Goal: Information Seeking & Learning: Check status

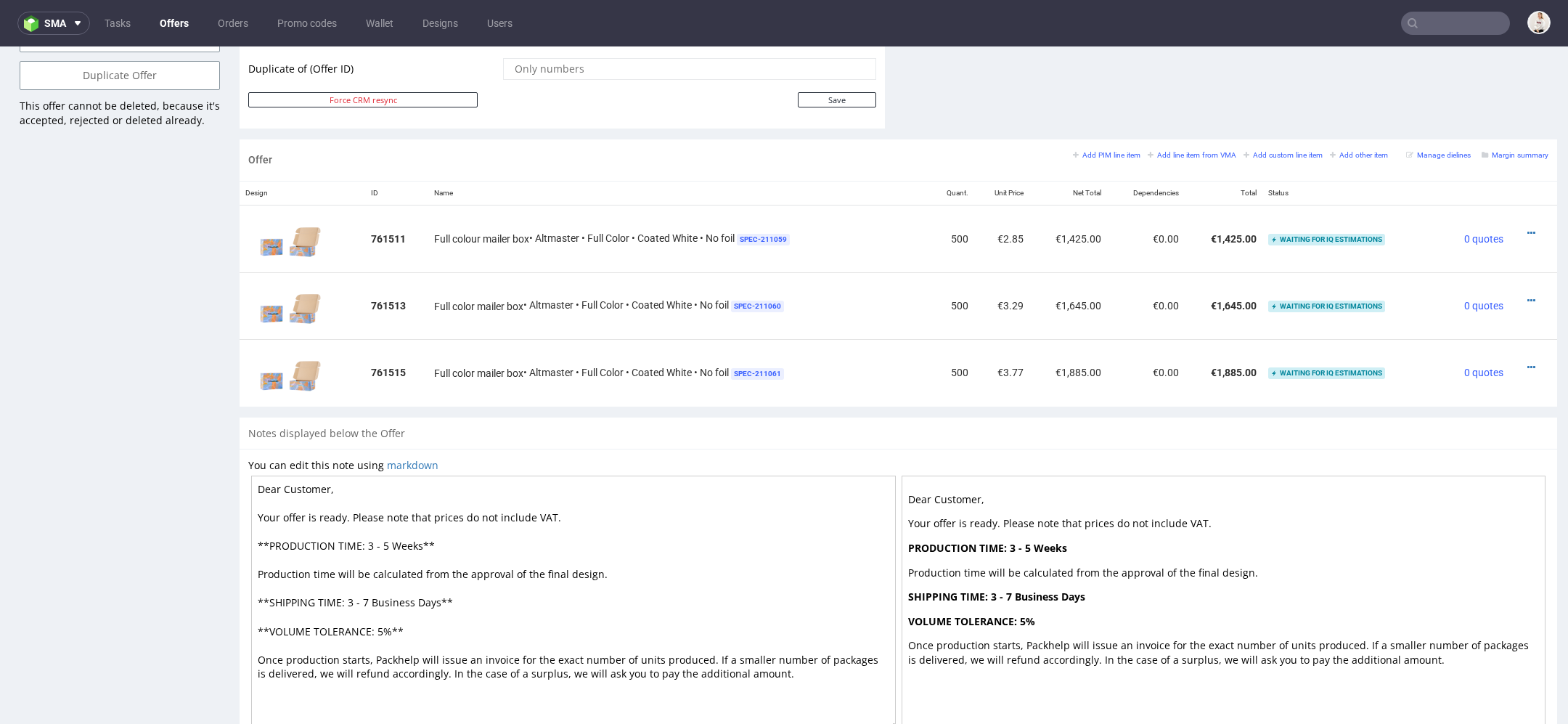
scroll to position [797, 0]
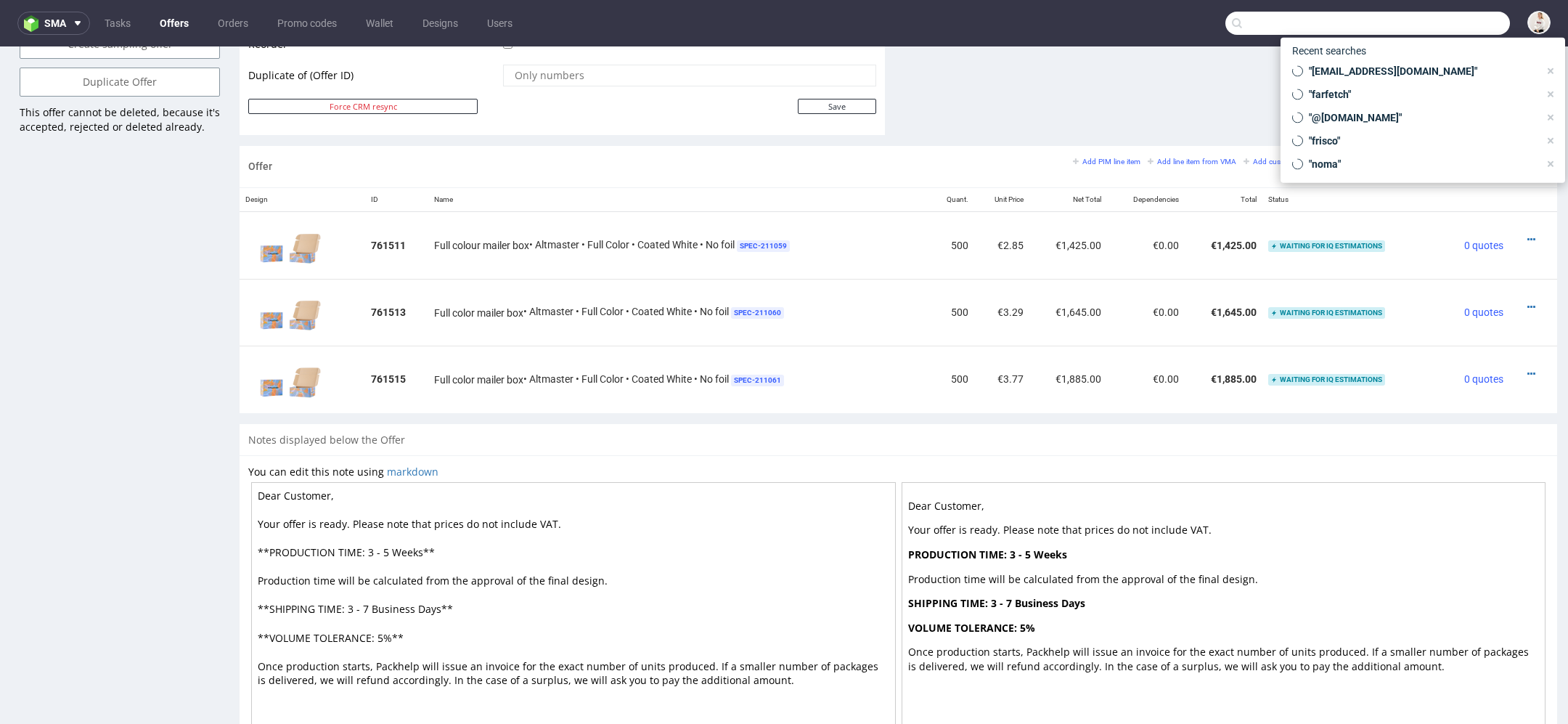
click at [1441, 22] on input "text" at bounding box center [1368, 23] width 285 height 23
paste input "harryjoverlyfoods@gmail.com"
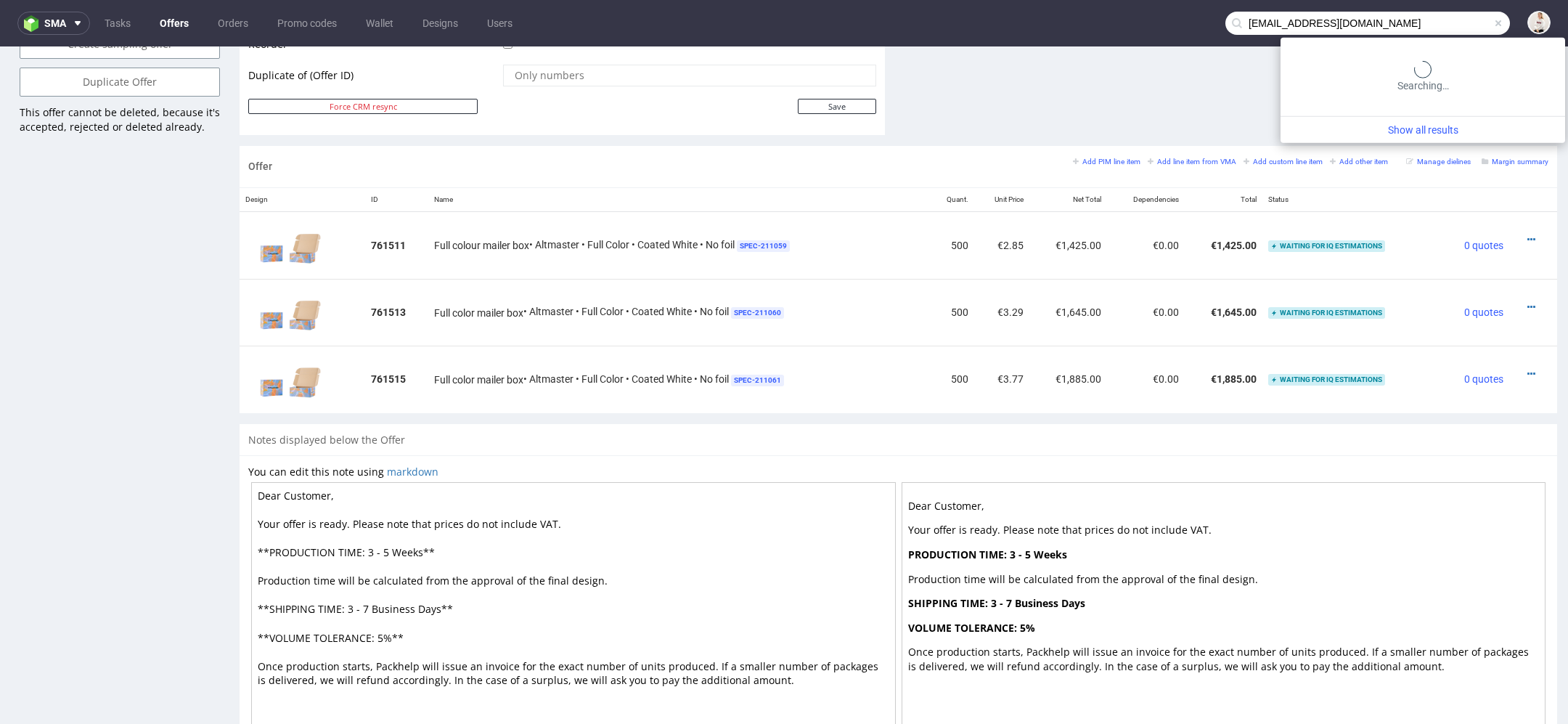
type input "harryjoverlyfoods@gmail.com"
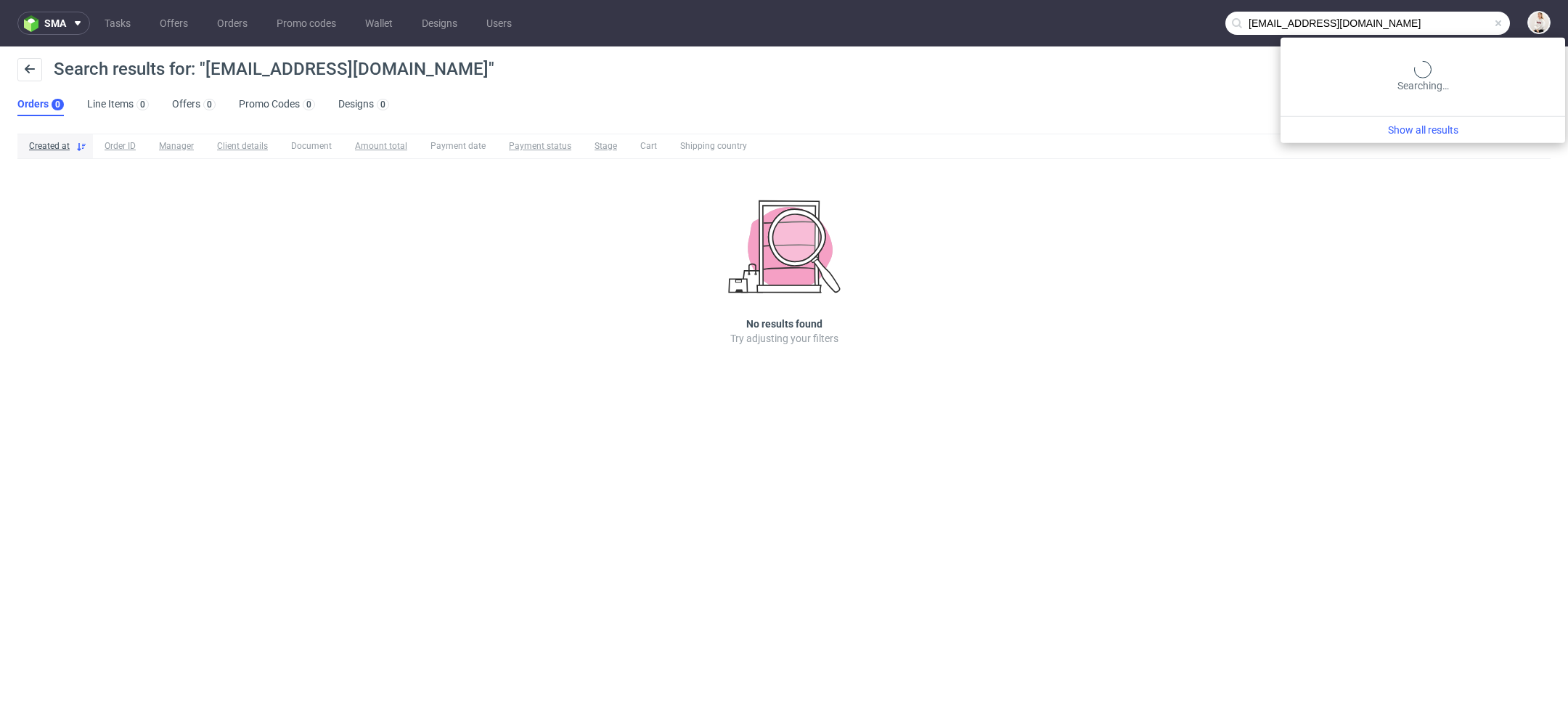
click at [1454, 25] on input "harryjoverlyfoods@gmail.com" at bounding box center [1368, 23] width 285 height 23
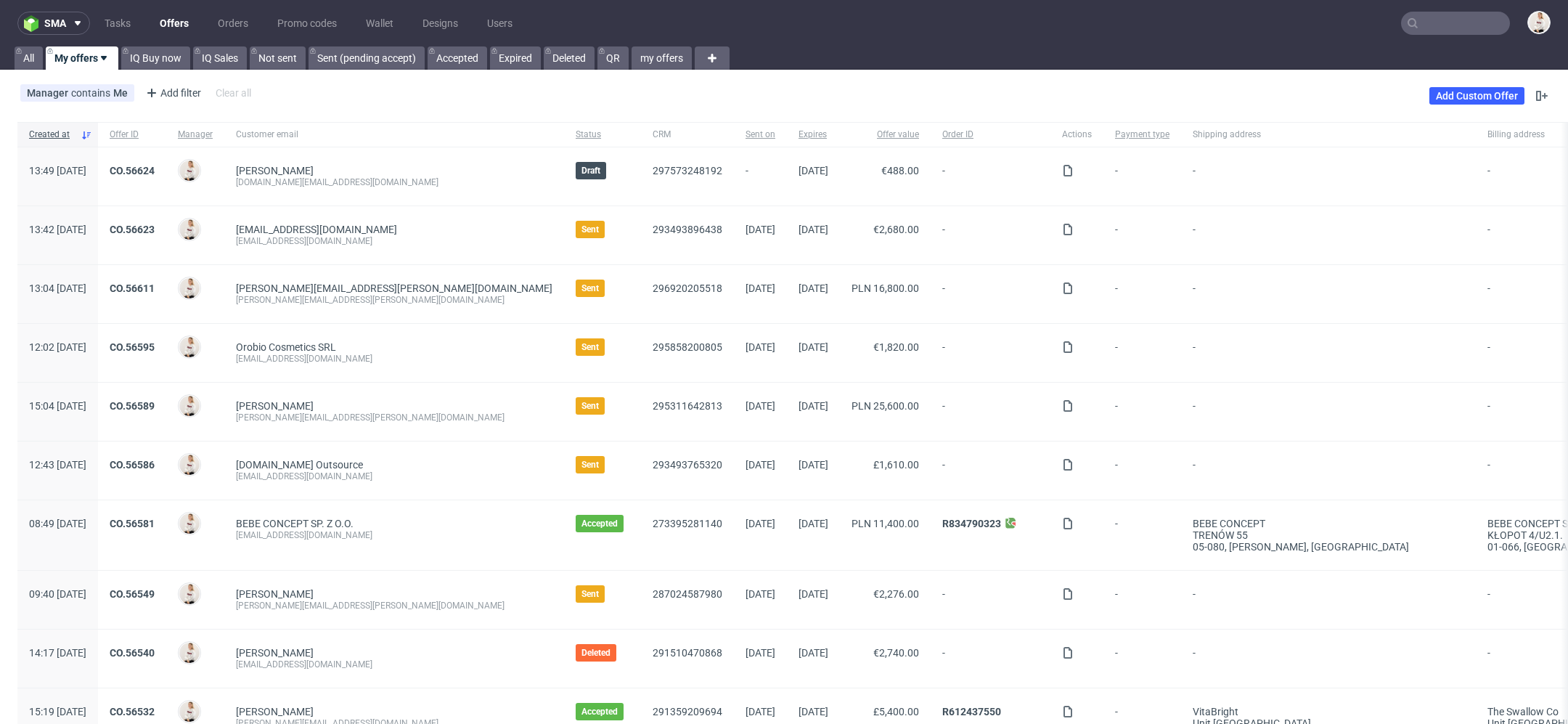
scroll to position [11, 0]
